Goal: Check status

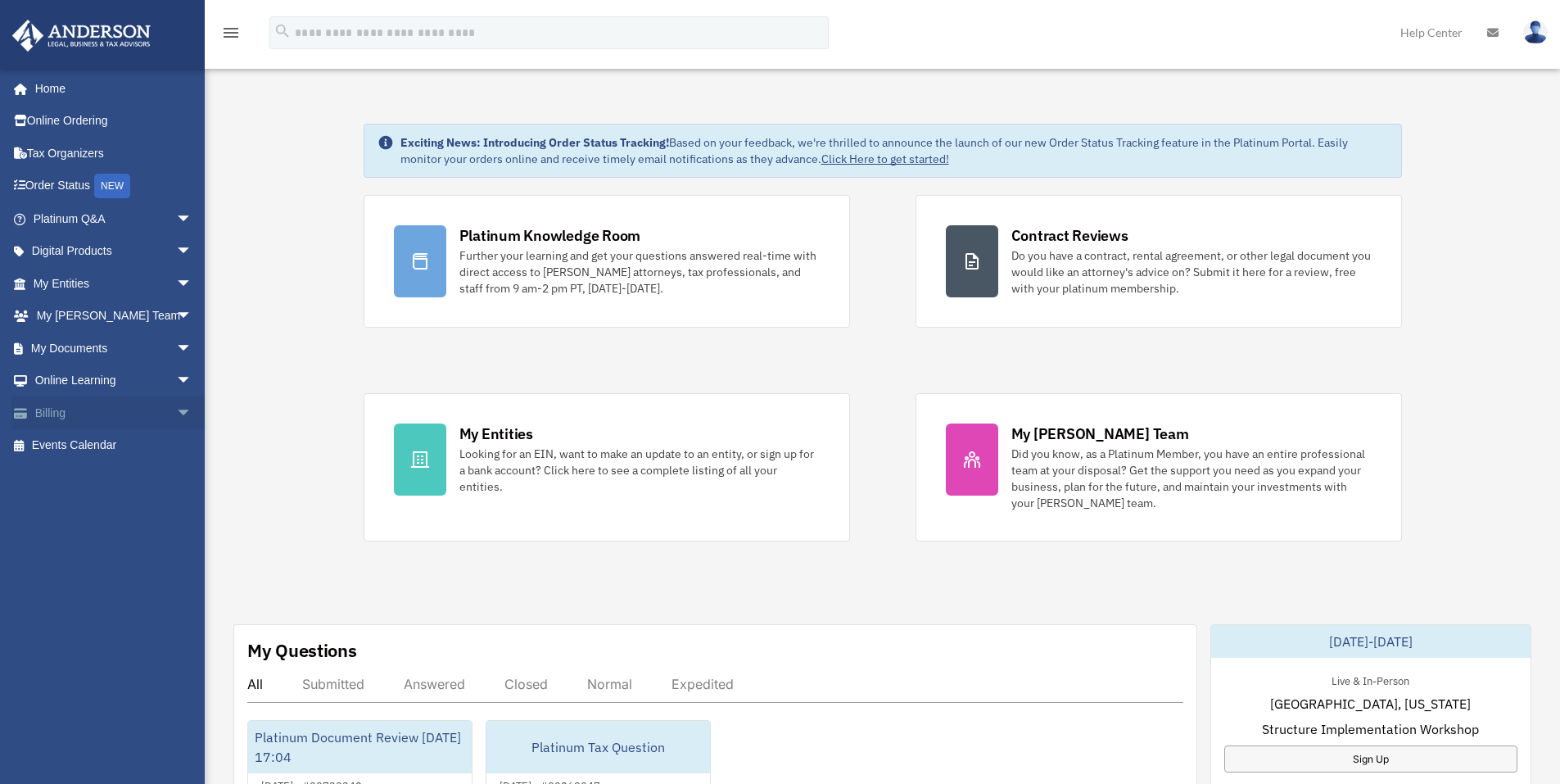
click at [59, 415] on link "Billing arrow_drop_down" at bounding box center [115, 412] width 206 height 33
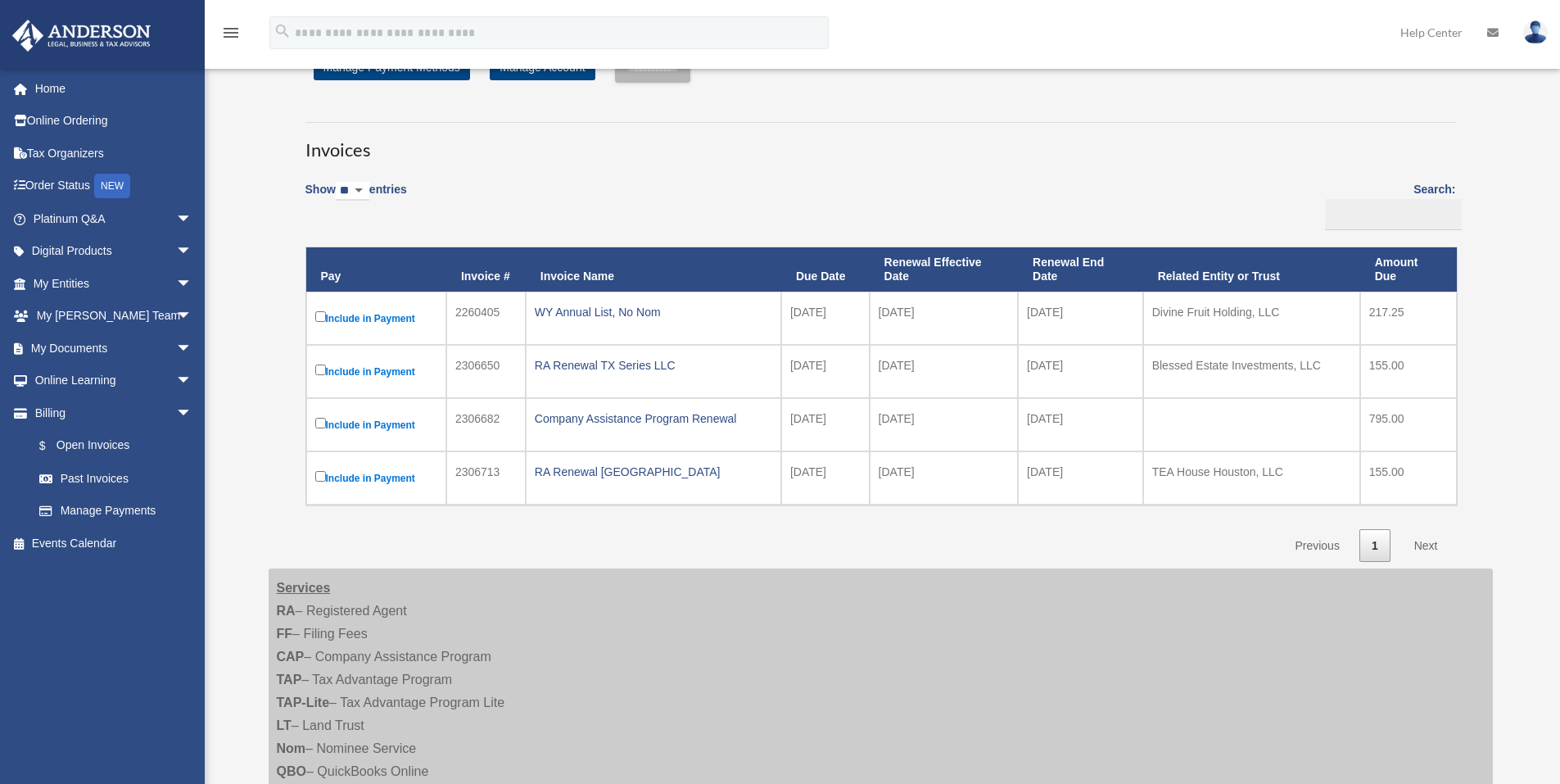
scroll to position [59, 0]
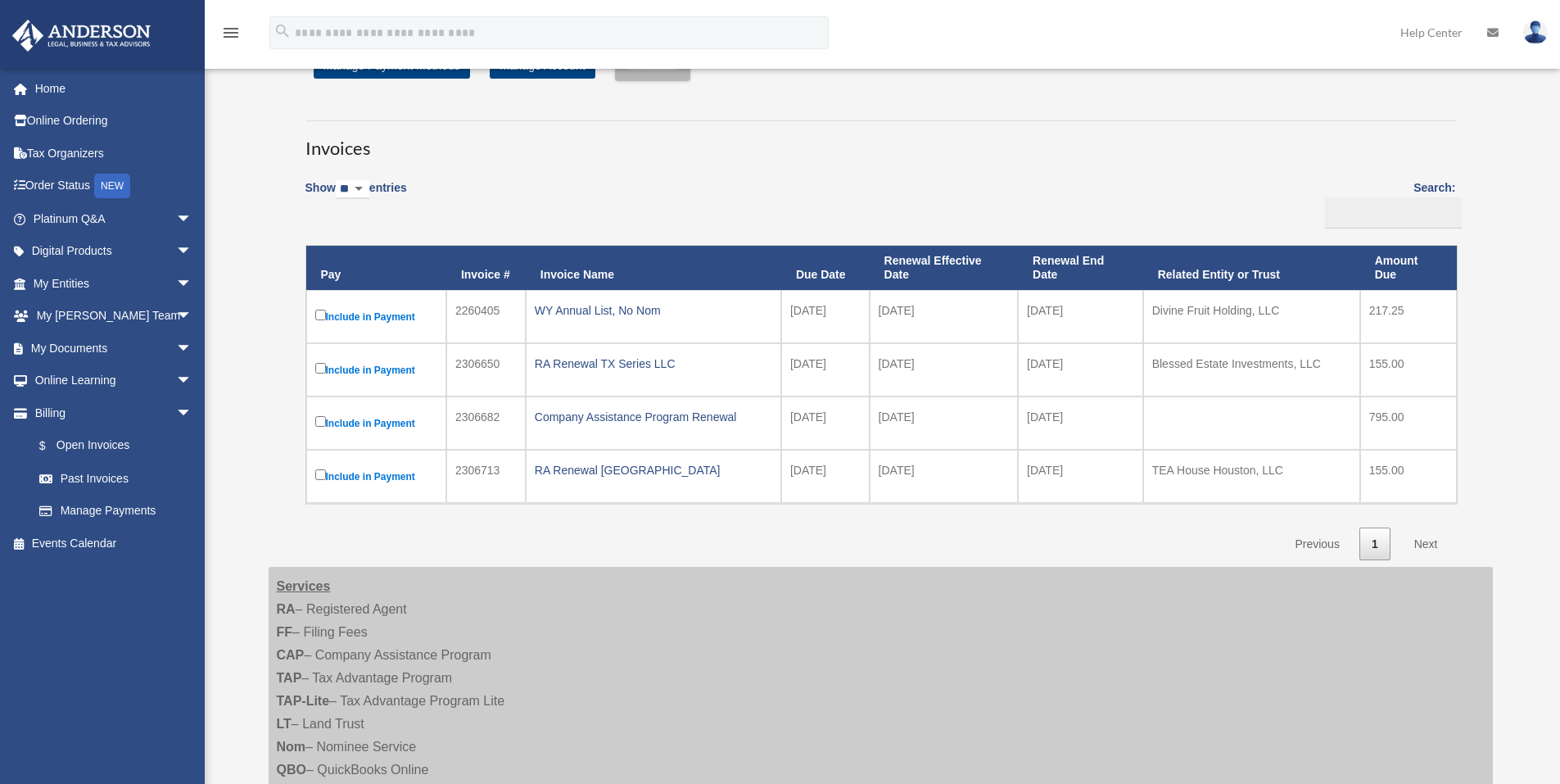
click at [1424, 541] on link "Next" at bounding box center [1427, 543] width 49 height 34
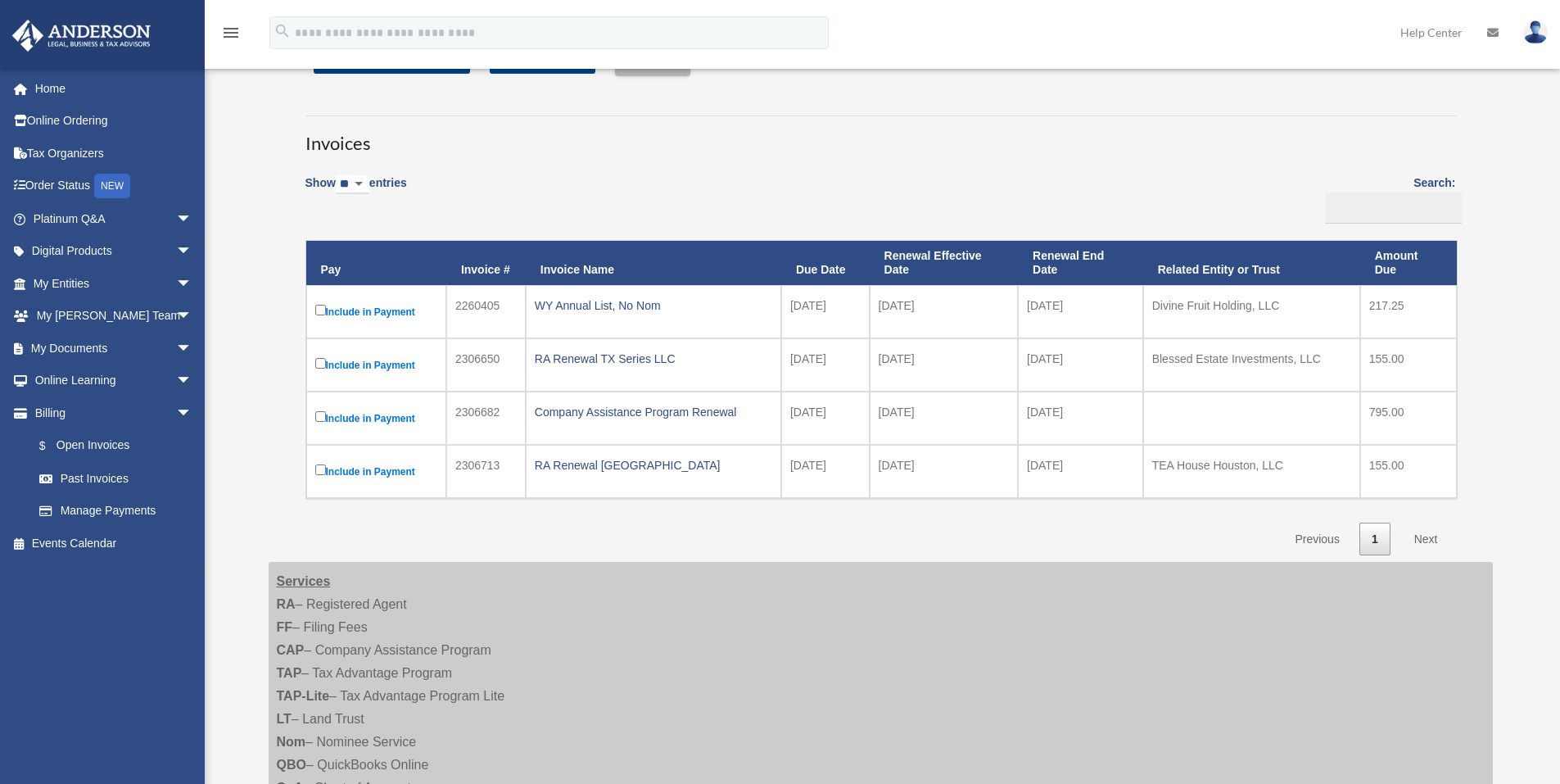
scroll to position [0, 0]
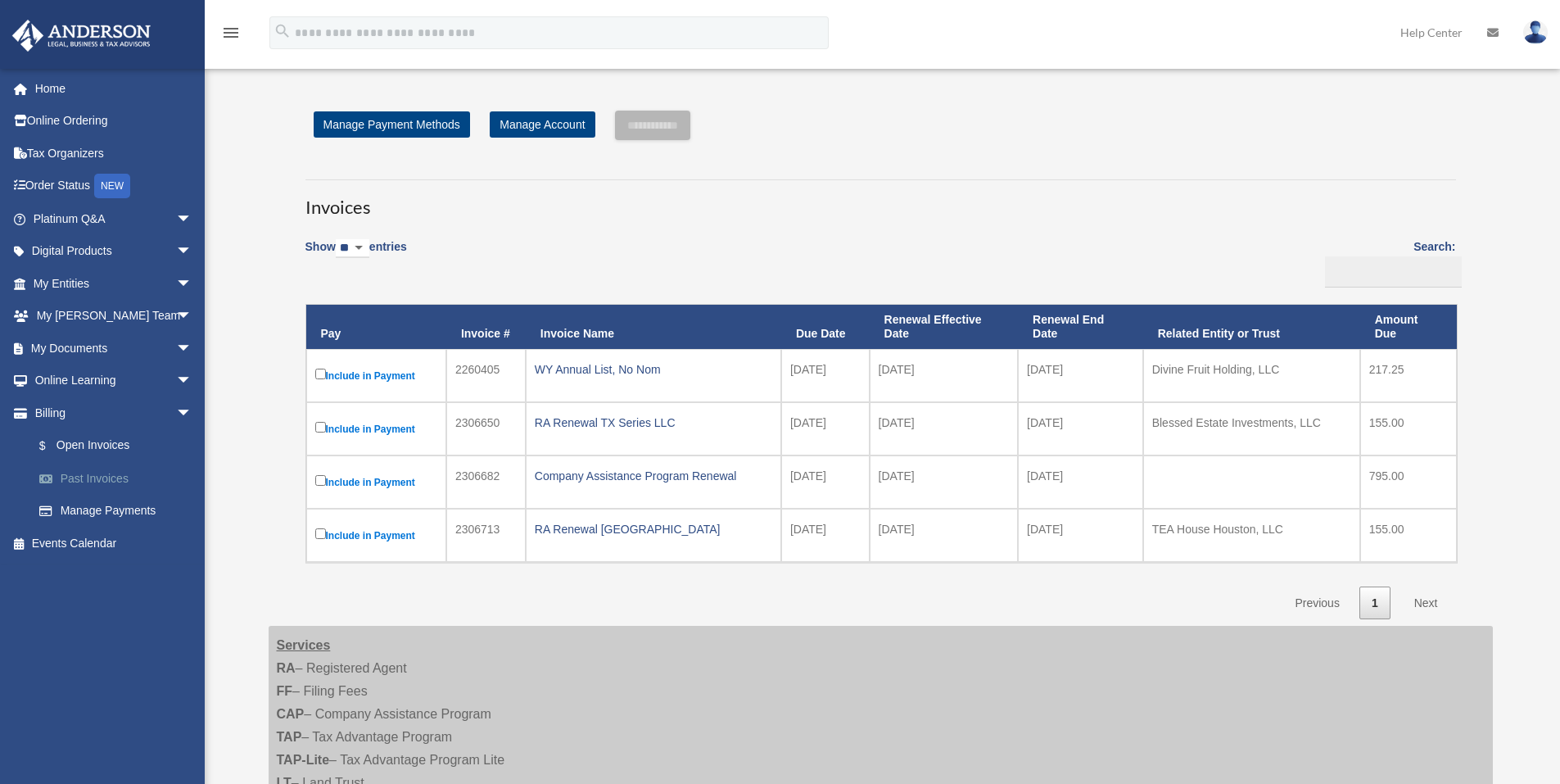
click at [76, 483] on link "Past Invoices" at bounding box center [120, 478] width 194 height 33
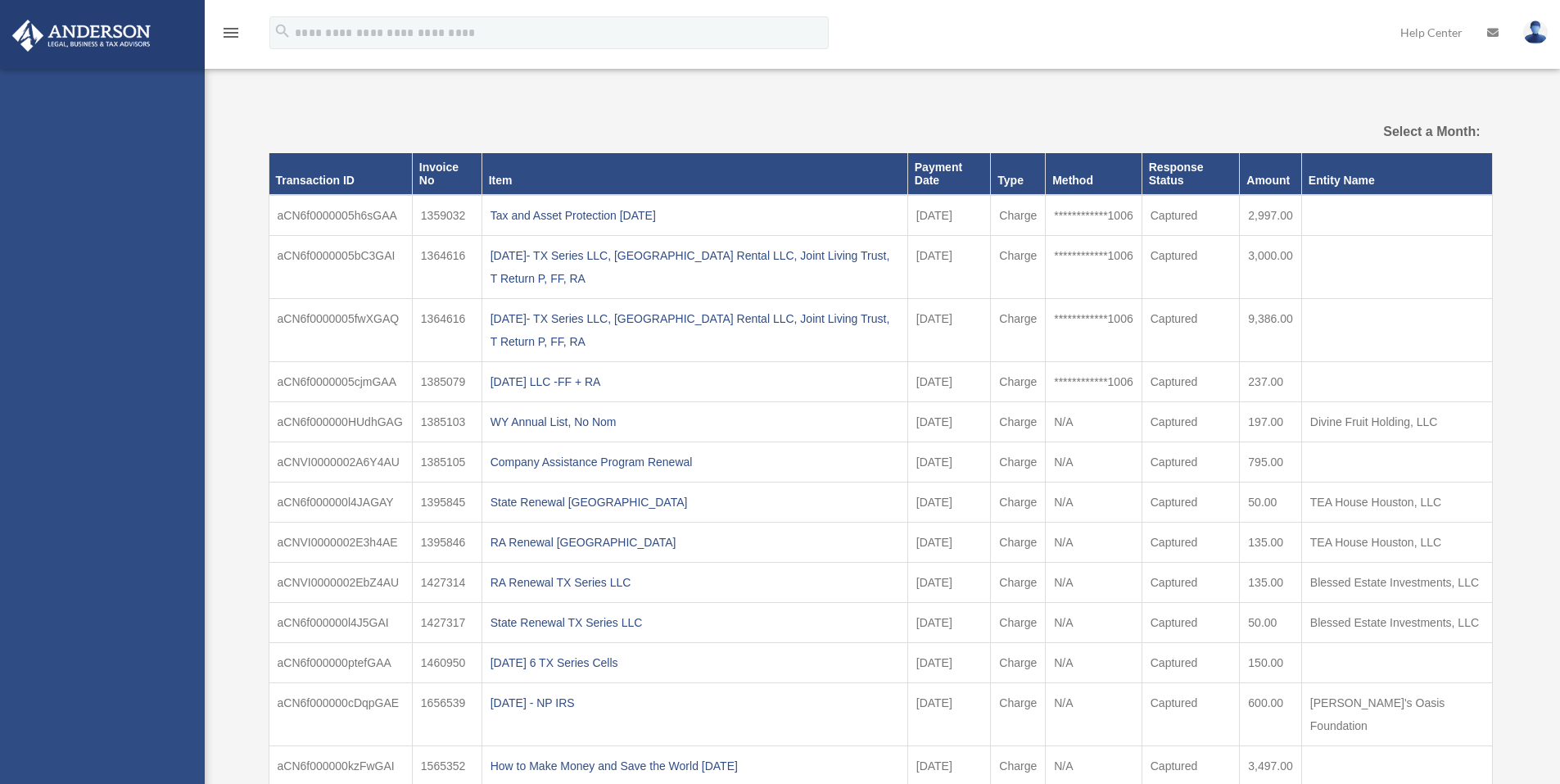
select select
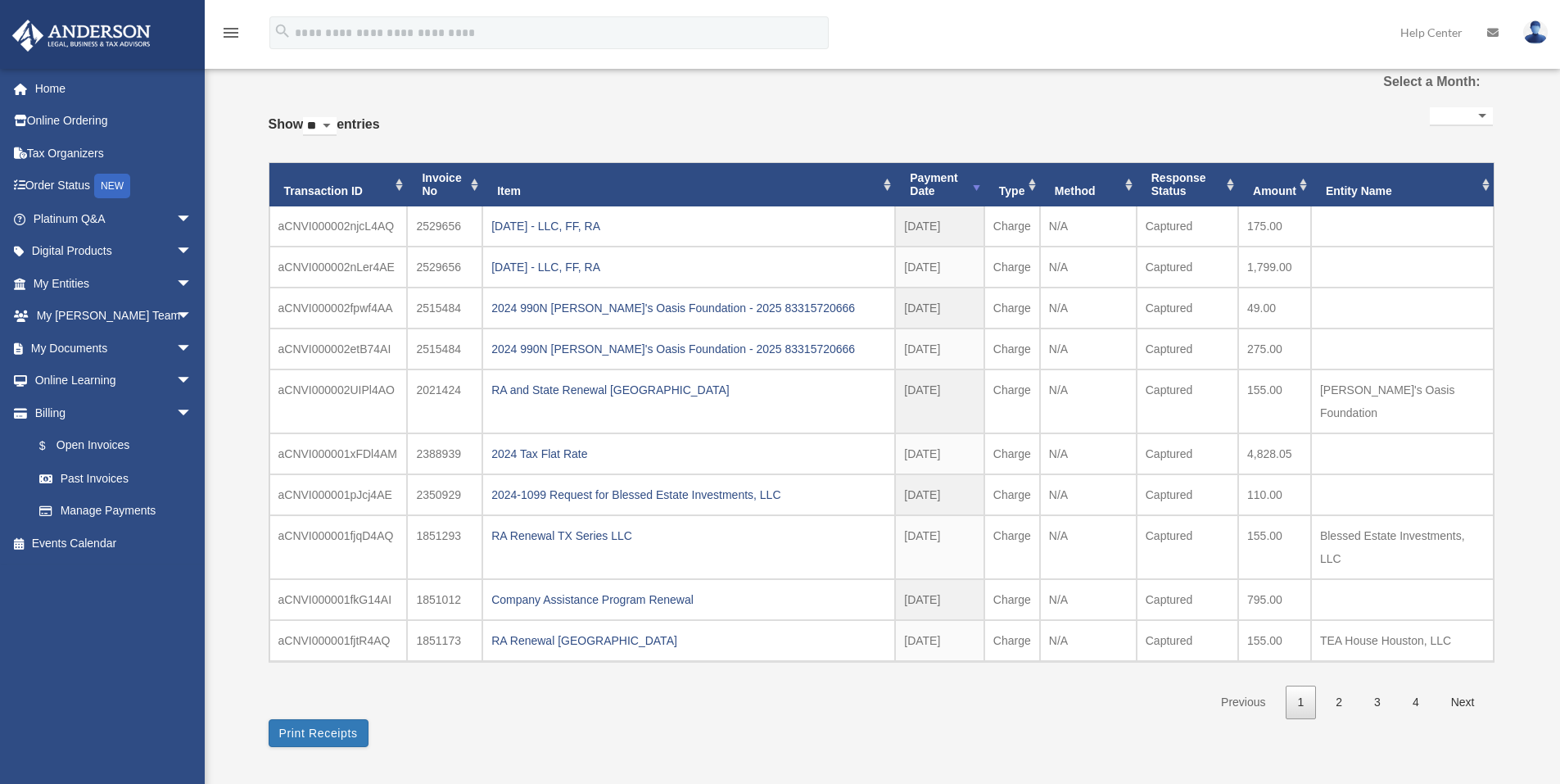
scroll to position [50, 0]
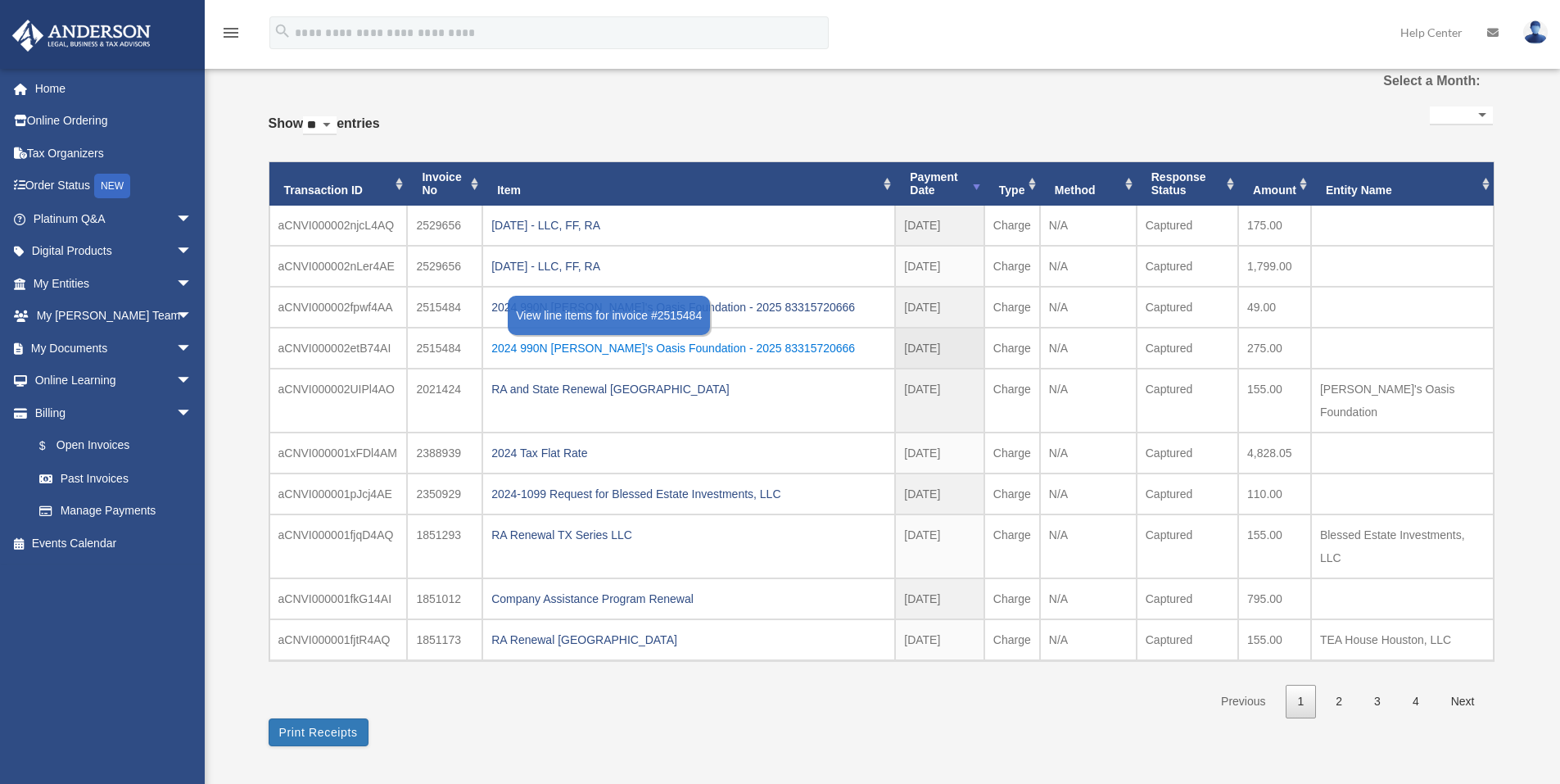
click at [668, 348] on div "2024 990N [PERSON_NAME]'s Oasis Foundation - 2025 83315720666" at bounding box center [688, 348] width 395 height 23
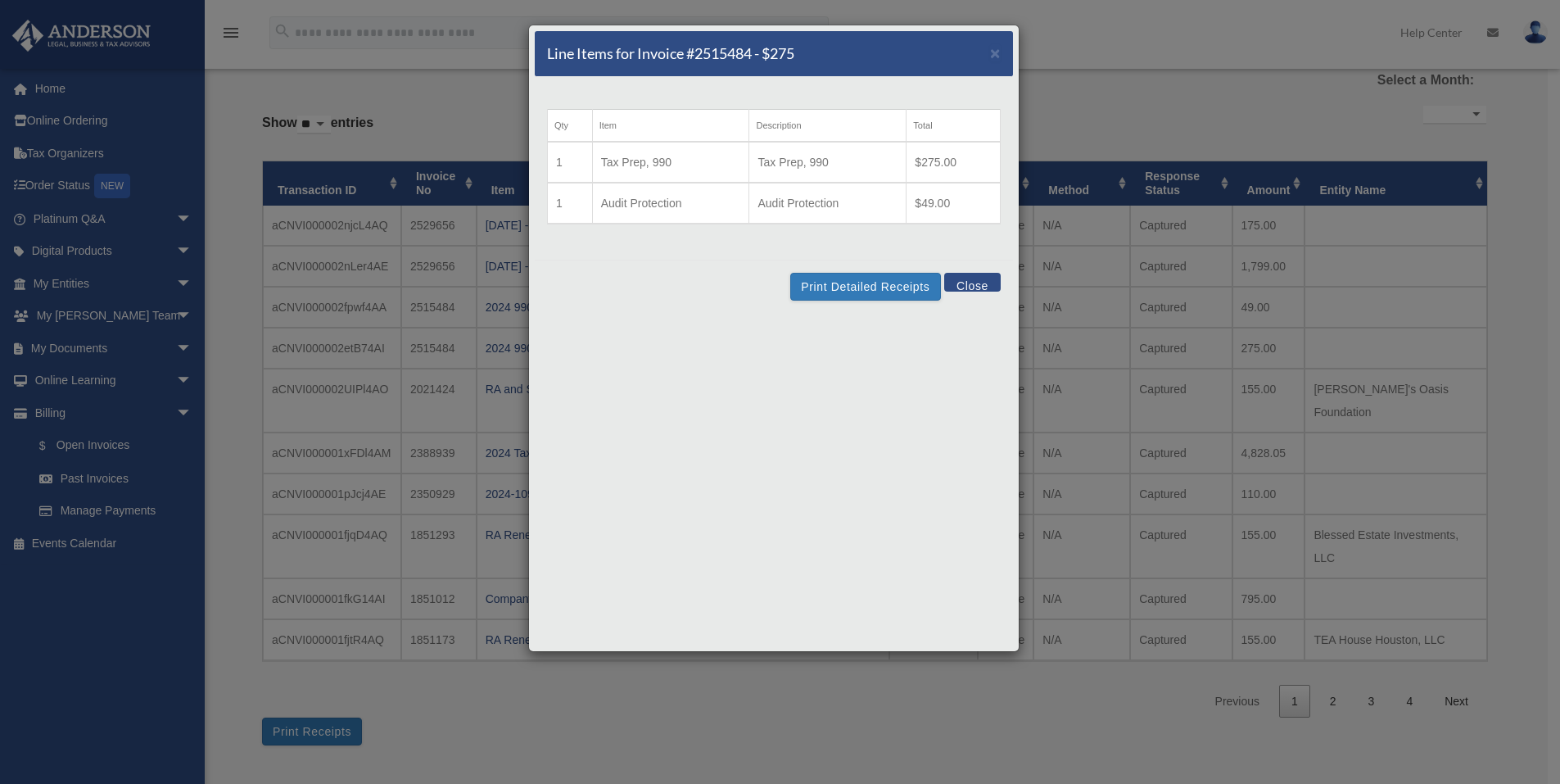
click at [968, 282] on button "Close" at bounding box center [973, 281] width 56 height 18
